Goal: Task Accomplishment & Management: Complete application form

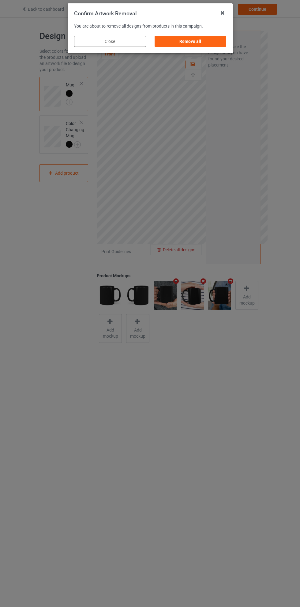
click at [199, 44] on div "Remove all" at bounding box center [191, 41] width 72 height 11
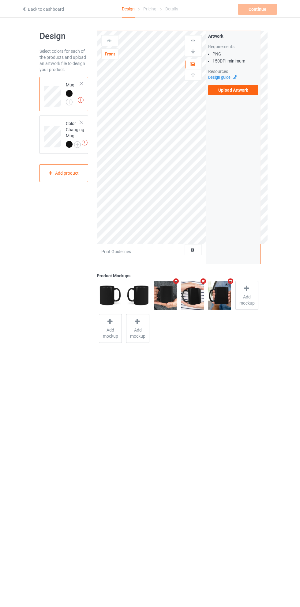
click at [238, 91] on label "Upload Artwork" at bounding box center [233, 90] width 50 height 10
click at [0, 0] on input "Upload Artwork" at bounding box center [0, 0] width 0 height 0
click at [194, 68] on div "Artwork" at bounding box center [193, 64] width 17 height 11
click at [197, 63] on div at bounding box center [193, 64] width 17 height 6
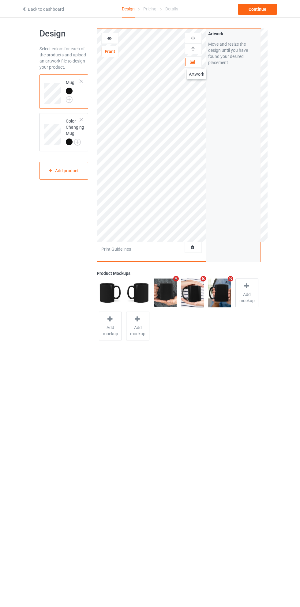
scroll to position [3, 0]
click at [196, 63] on div at bounding box center [193, 61] width 17 height 6
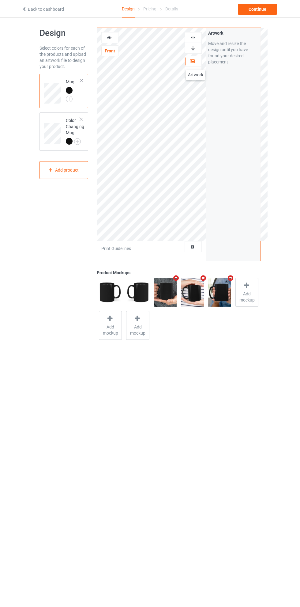
click at [199, 59] on div at bounding box center [193, 61] width 17 height 6
click at [194, 58] on div "Artwork" at bounding box center [193, 61] width 17 height 11
click at [197, 56] on div "Artwork" at bounding box center [193, 61] width 17 height 11
click at [116, 35] on div at bounding box center [110, 38] width 17 height 6
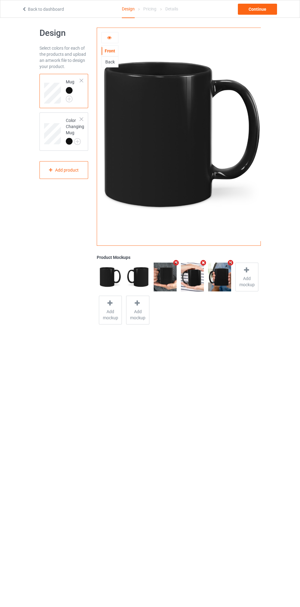
click at [0, 0] on img at bounding box center [0, 0] width 0 height 0
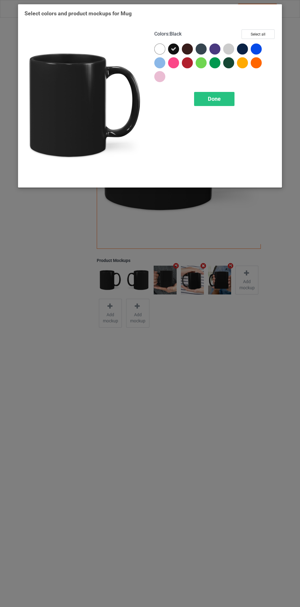
click at [158, 46] on div at bounding box center [160, 49] width 11 height 11
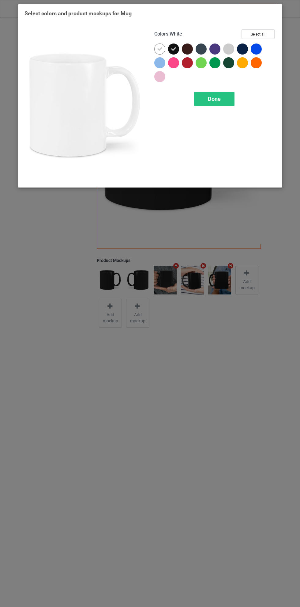
click at [172, 48] on icon at bounding box center [174, 49] width 6 height 6
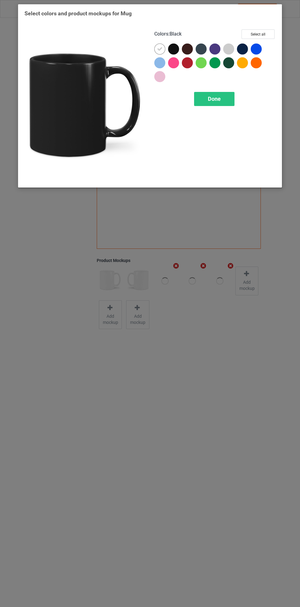
click at [219, 97] on span "Done" at bounding box center [214, 99] width 13 height 6
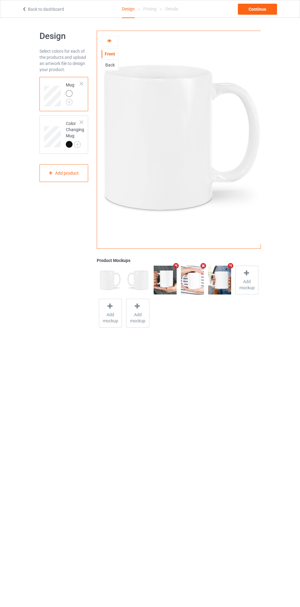
click at [0, 0] on img at bounding box center [0, 0] width 0 height 0
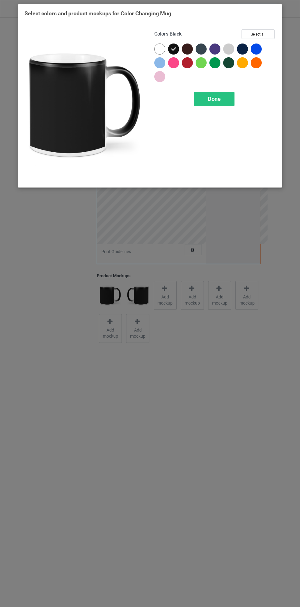
click at [161, 49] on div at bounding box center [160, 49] width 11 height 11
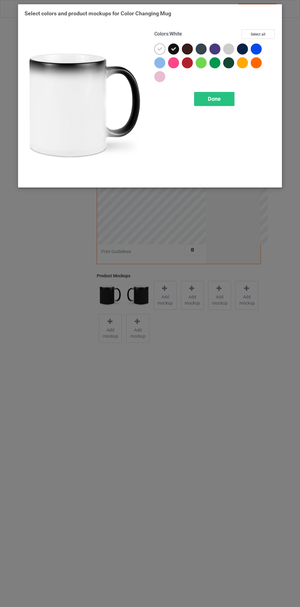
click at [173, 47] on icon at bounding box center [174, 49] width 6 height 6
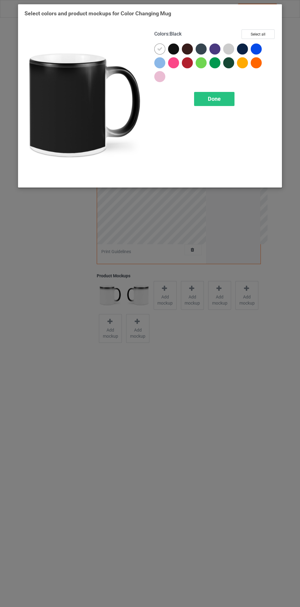
click at [223, 98] on div "Done" at bounding box center [214, 99] width 40 height 14
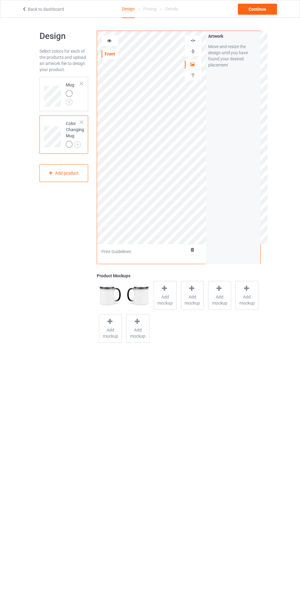
click at [0, 0] on img at bounding box center [0, 0] width 0 height 0
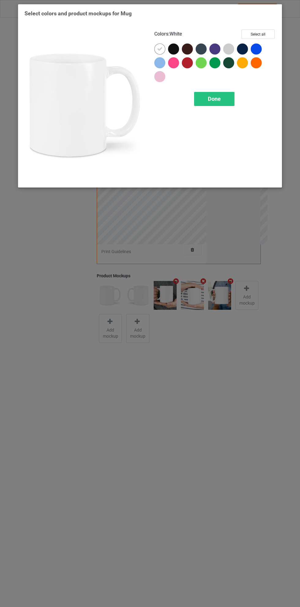
click at [222, 97] on div "Done" at bounding box center [214, 99] width 40 height 14
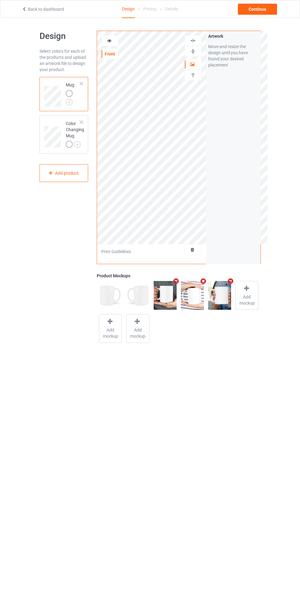
click at [199, 66] on div at bounding box center [193, 64] width 17 height 6
click at [116, 38] on div at bounding box center [110, 41] width 17 height 6
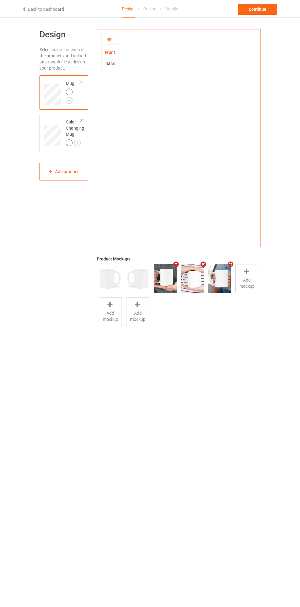
scroll to position [2, 0]
click at [107, 36] on icon at bounding box center [109, 38] width 5 height 4
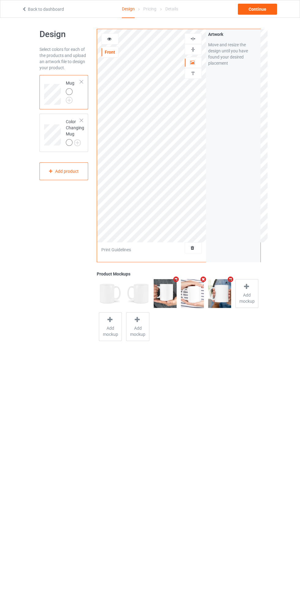
click at [0, 0] on img at bounding box center [0, 0] width 0 height 0
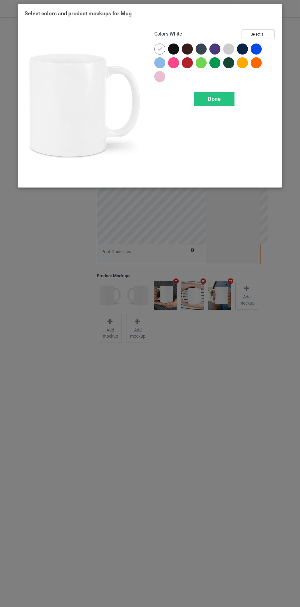
click at [228, 44] on div at bounding box center [228, 49] width 11 height 11
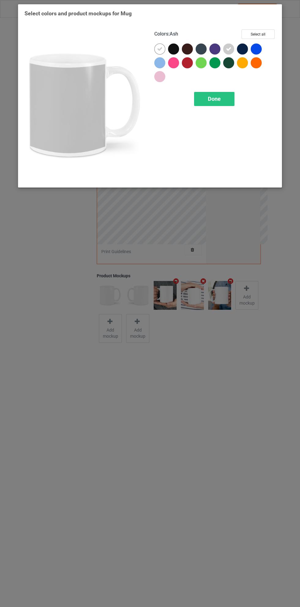
click at [230, 49] on icon at bounding box center [229, 49] width 6 height 6
click at [258, 61] on div at bounding box center [256, 62] width 11 height 11
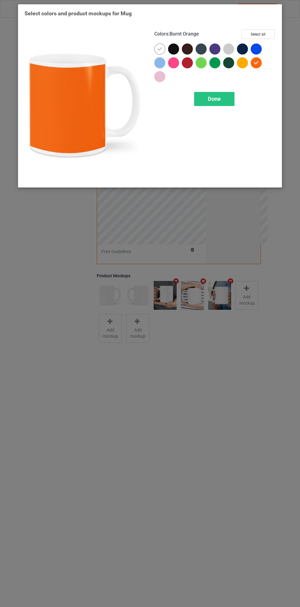
click at [242, 61] on div at bounding box center [242, 62] width 11 height 11
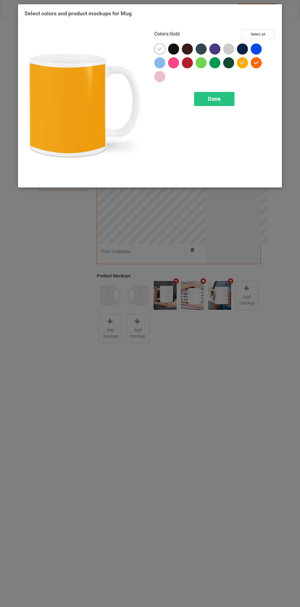
click at [187, 61] on div at bounding box center [187, 62] width 11 height 11
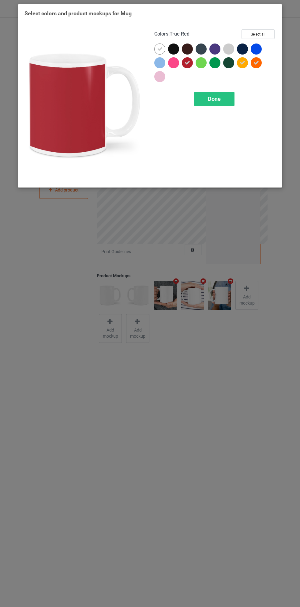
click at [162, 61] on div at bounding box center [160, 62] width 11 height 11
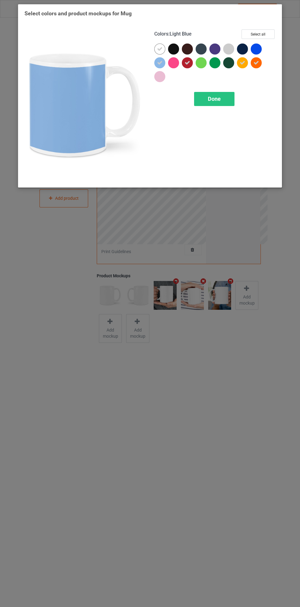
click at [259, 45] on div at bounding box center [256, 49] width 11 height 11
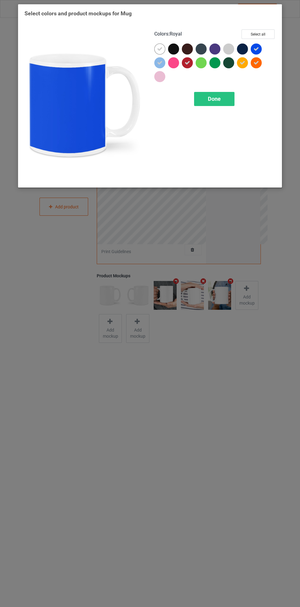
click at [175, 60] on div at bounding box center [173, 62] width 11 height 11
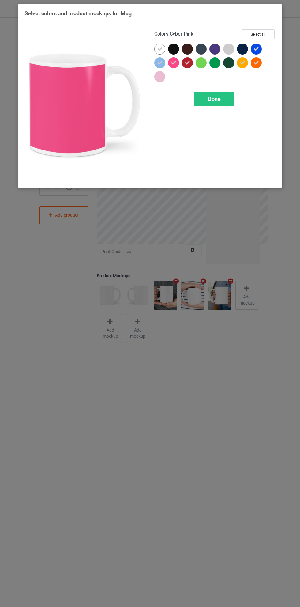
click at [219, 95] on div "Done" at bounding box center [214, 99] width 40 height 14
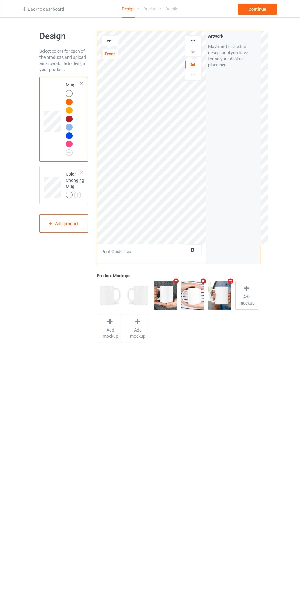
click at [0, 0] on img at bounding box center [0, 0] width 0 height 0
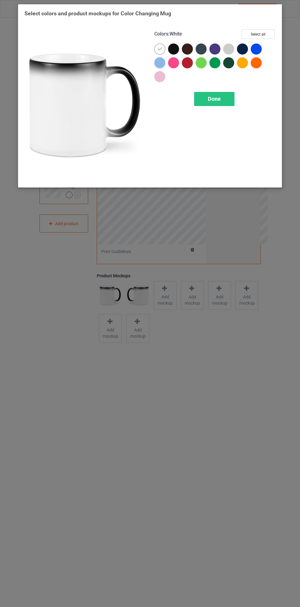
click at [241, 47] on div at bounding box center [242, 49] width 11 height 11
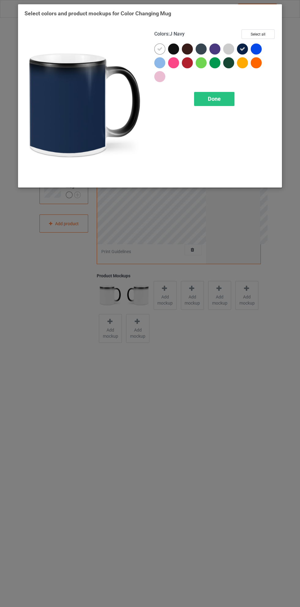
click at [242, 47] on icon at bounding box center [243, 49] width 6 height 6
click at [189, 63] on div at bounding box center [187, 62] width 11 height 11
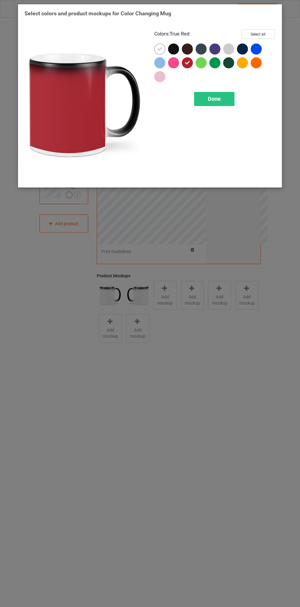
click at [160, 47] on icon at bounding box center [160, 49] width 6 height 6
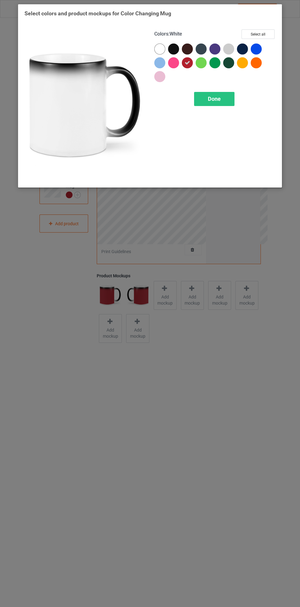
click at [159, 61] on div at bounding box center [160, 62] width 11 height 11
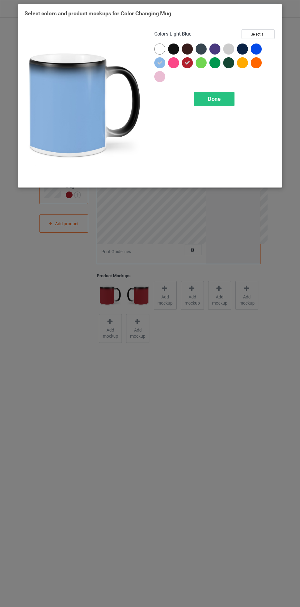
click at [258, 63] on div at bounding box center [256, 62] width 11 height 11
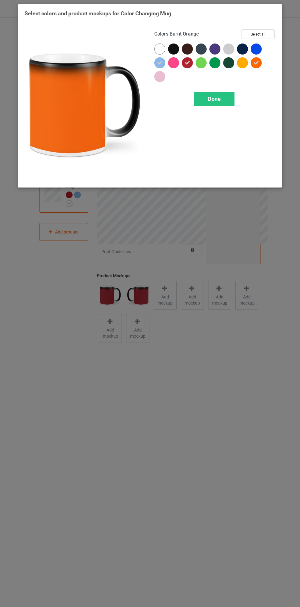
click at [239, 64] on div at bounding box center [242, 62] width 11 height 11
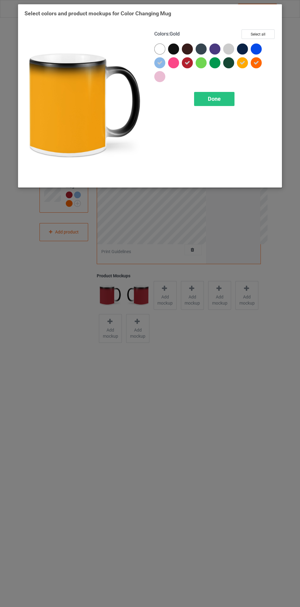
click at [214, 63] on div at bounding box center [215, 62] width 11 height 11
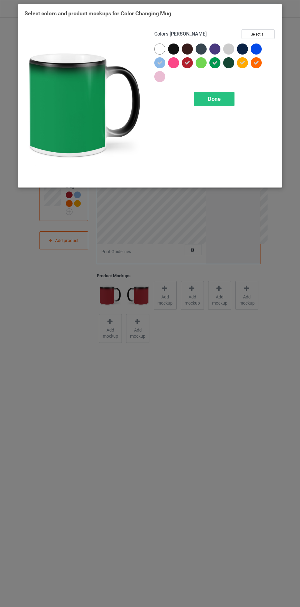
click at [214, 63] on icon at bounding box center [215, 63] width 6 height 6
click at [212, 48] on div at bounding box center [215, 49] width 11 height 11
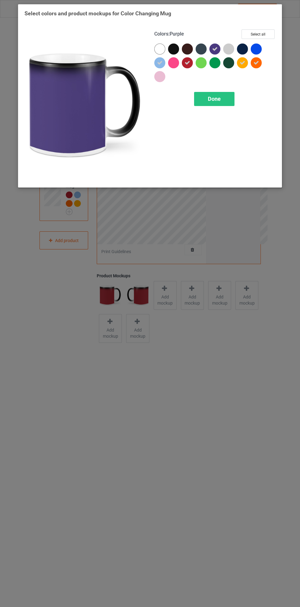
click at [228, 51] on div at bounding box center [228, 49] width 11 height 11
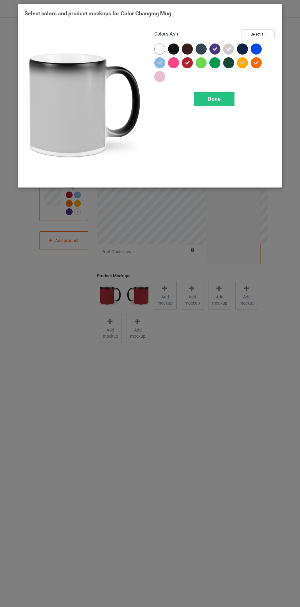
click at [213, 99] on span "Done" at bounding box center [214, 99] width 13 height 6
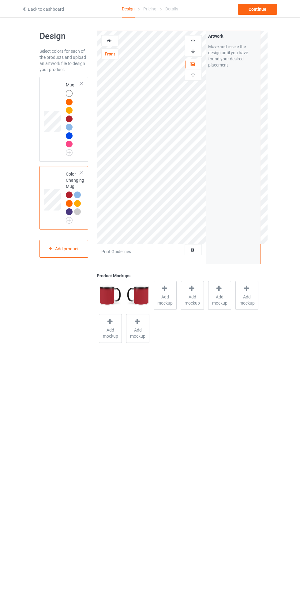
click at [112, 38] on icon at bounding box center [109, 40] width 5 height 4
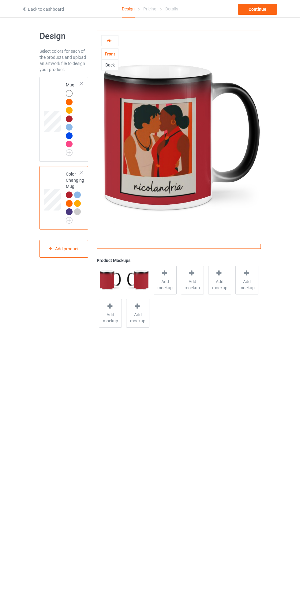
click at [52, 95] on td at bounding box center [53, 119] width 18 height 80
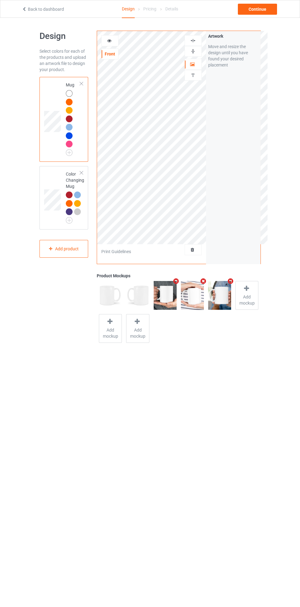
click at [109, 40] on icon at bounding box center [109, 40] width 5 height 4
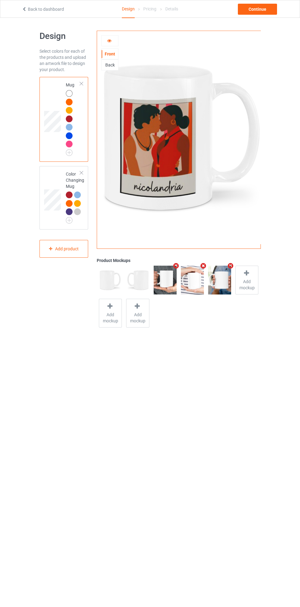
click at [261, 11] on div "Continue" at bounding box center [257, 9] width 39 height 11
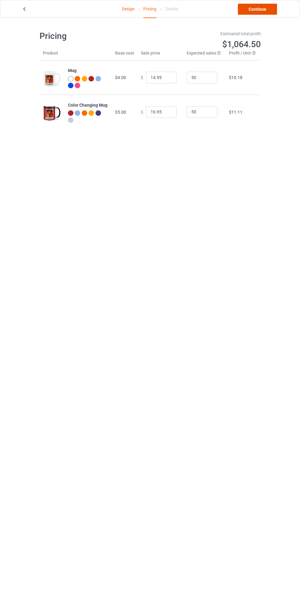
click at [261, 11] on link "Continue" at bounding box center [257, 9] width 39 height 11
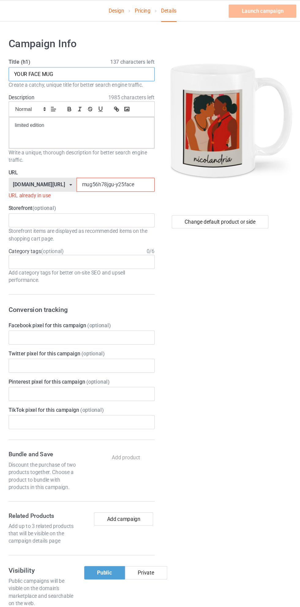
click at [68, 63] on input "YOUR FACE MUG" at bounding box center [100, 61] width 121 height 12
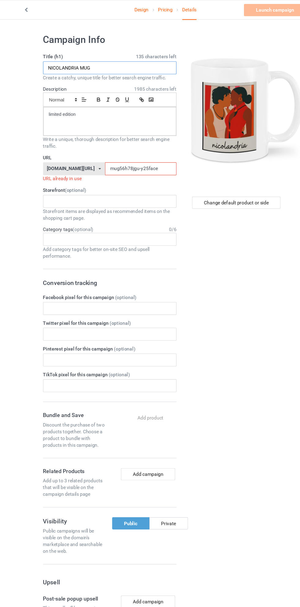
type input "NICOLANDRIA MUG"
click at [97, 155] on input "mug56h78jgu-y25face" at bounding box center [128, 153] width 65 height 12
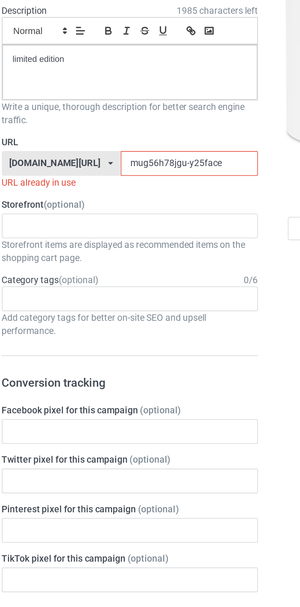
click at [113, 152] on input "mug56h78jgu-y25face" at bounding box center [128, 153] width 65 height 12
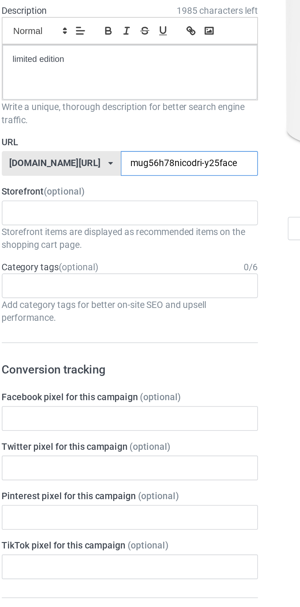
type input "mug56h78nicodria-y25face"
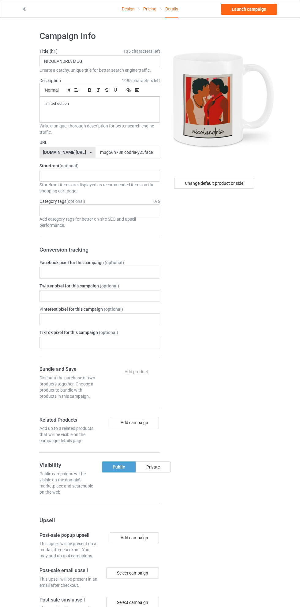
click at [122, 9] on link "Design" at bounding box center [128, 8] width 13 height 17
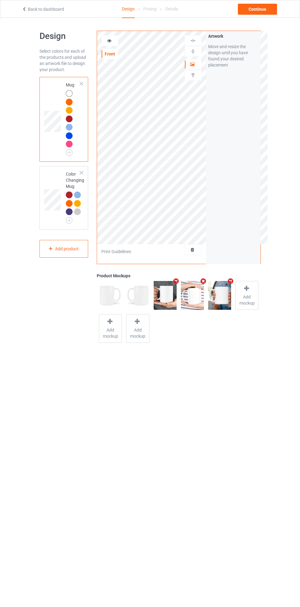
click at [178, 279] on icon "Remove mockup" at bounding box center [177, 281] width 8 height 6
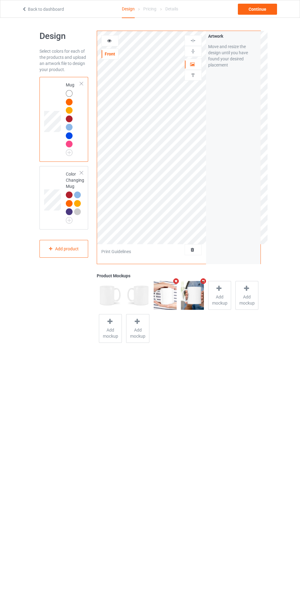
click at [178, 279] on icon "Remove mockup" at bounding box center [177, 281] width 8 height 6
click at [166, 292] on div at bounding box center [165, 289] width 9 height 9
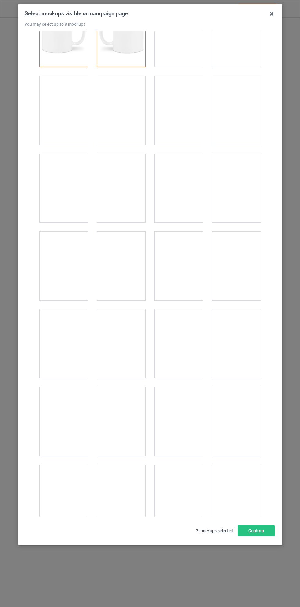
scroll to position [38, 0]
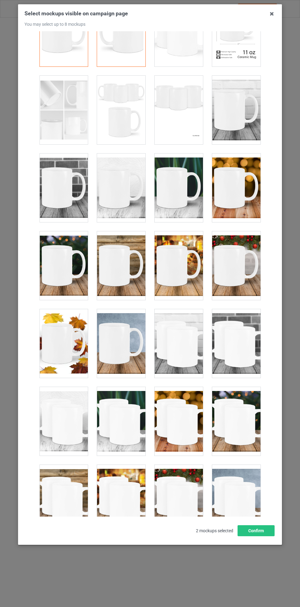
click at [70, 105] on div at bounding box center [64, 110] width 48 height 69
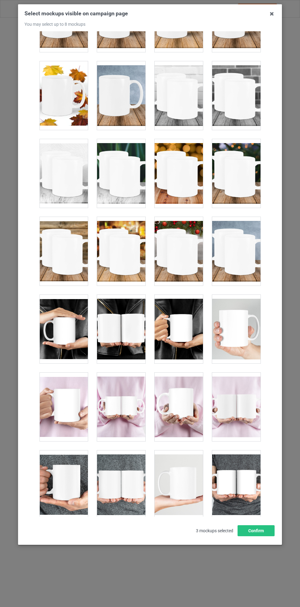
scroll to position [296, 0]
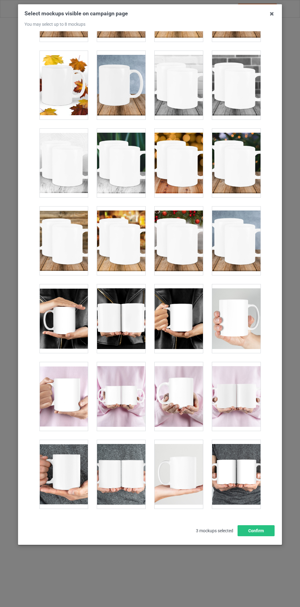
click at [118, 389] on div at bounding box center [121, 396] width 48 height 69
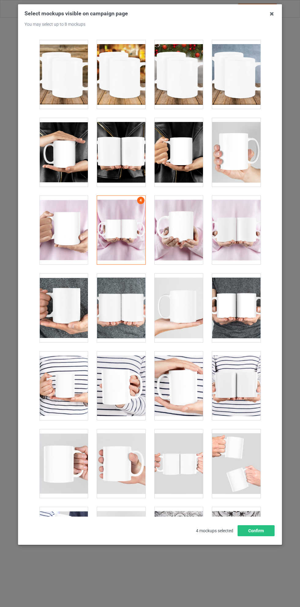
scroll to position [464, 0]
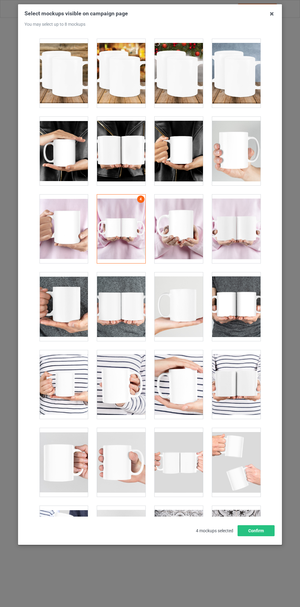
click at [121, 386] on div at bounding box center [121, 384] width 48 height 69
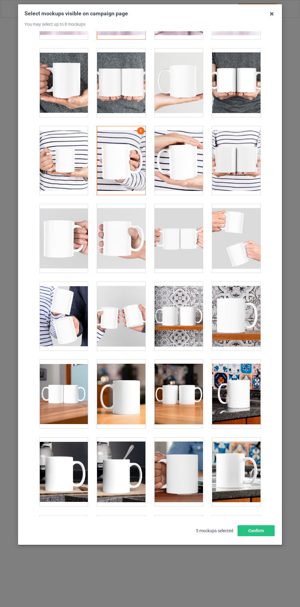
scroll to position [689, 0]
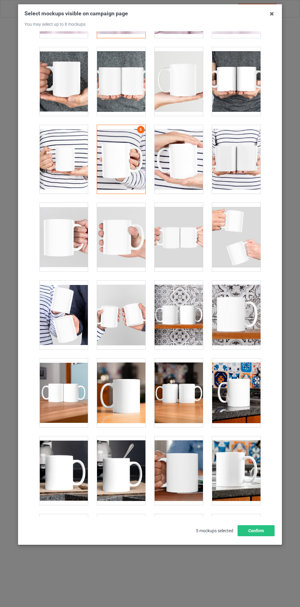
click at [236, 466] on div at bounding box center [236, 471] width 48 height 69
click at [124, 462] on div at bounding box center [121, 471] width 48 height 69
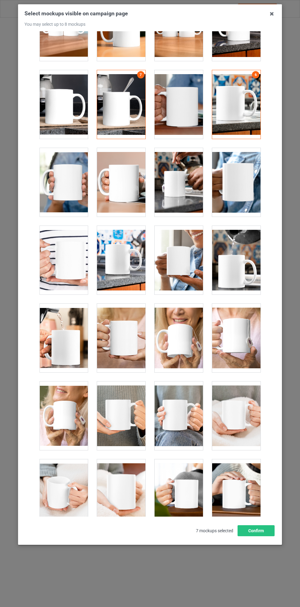
scroll to position [1062, 0]
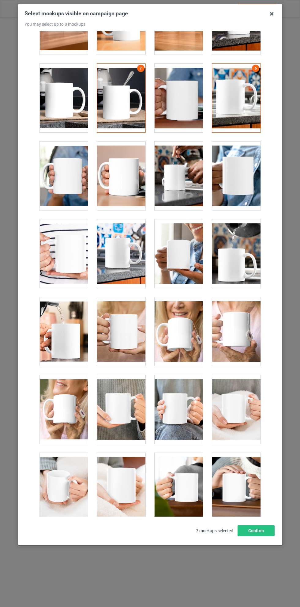
click at [179, 411] on div at bounding box center [179, 409] width 48 height 69
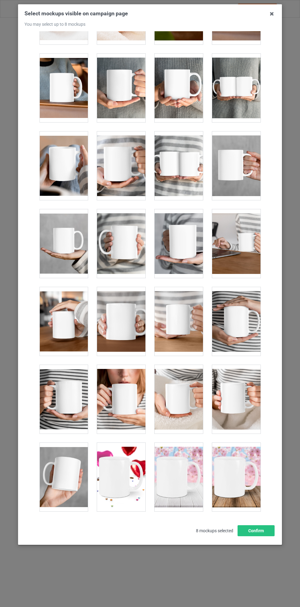
scroll to position [1579, 0]
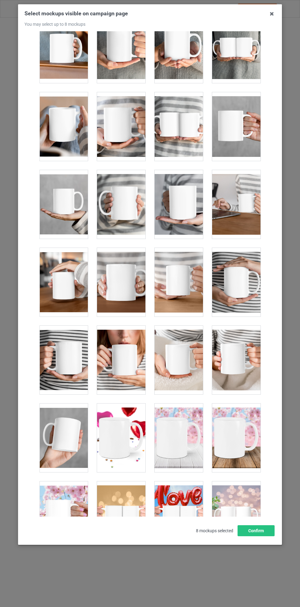
click at [121, 431] on div at bounding box center [121, 438] width 48 height 69
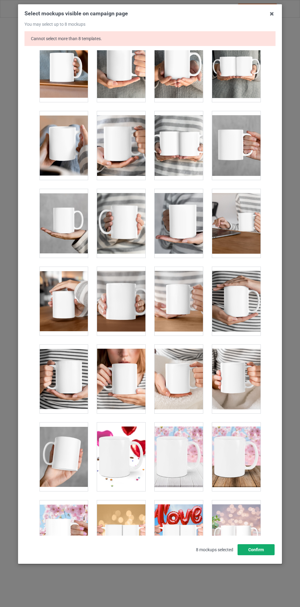
click at [257, 555] on button "Confirm" at bounding box center [256, 549] width 37 height 11
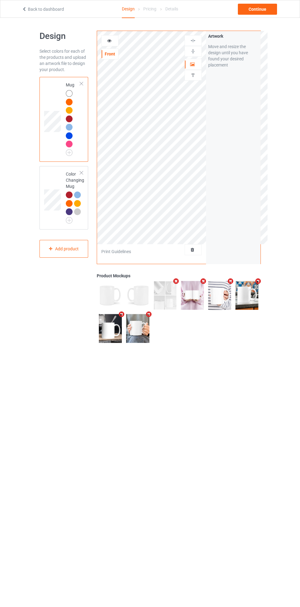
click at [267, 10] on div "Continue" at bounding box center [257, 9] width 39 height 11
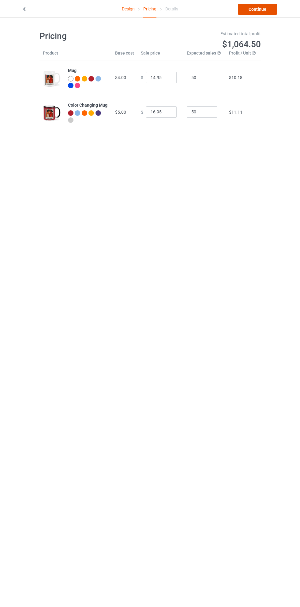
click at [259, 7] on link "Continue" at bounding box center [257, 9] width 39 height 11
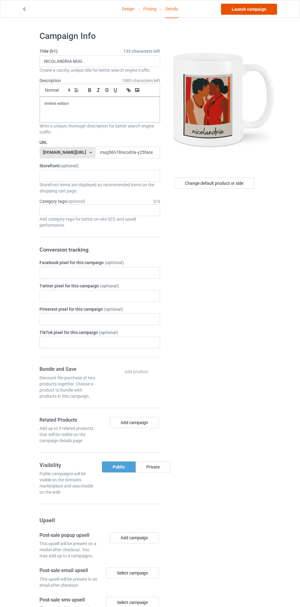
click at [259, 9] on link "Launch campaign" at bounding box center [249, 9] width 56 height 11
